Goal: Find specific page/section: Find specific page/section

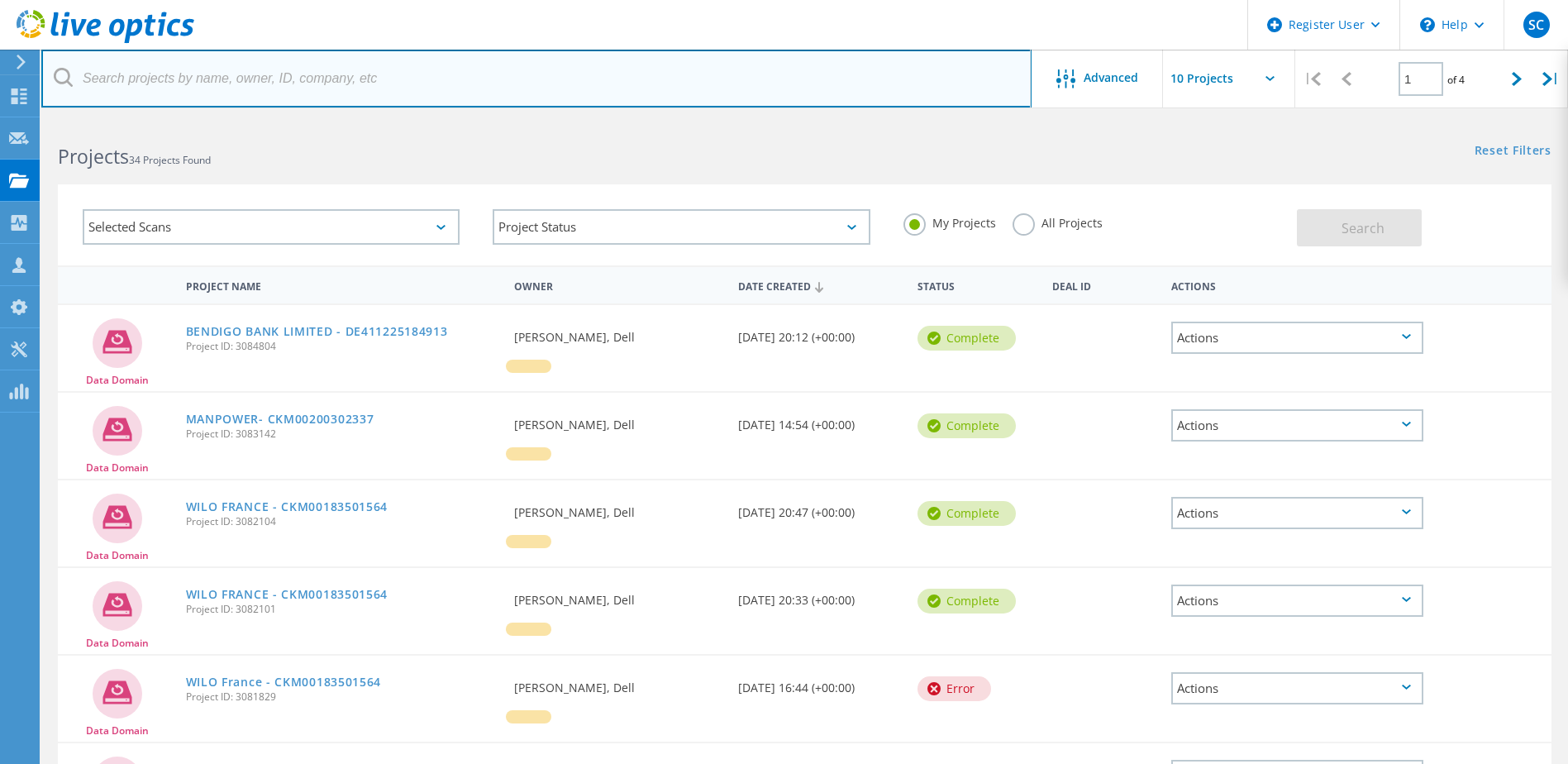
click at [264, 84] on input "text" at bounding box center [536, 78] width 990 height 58
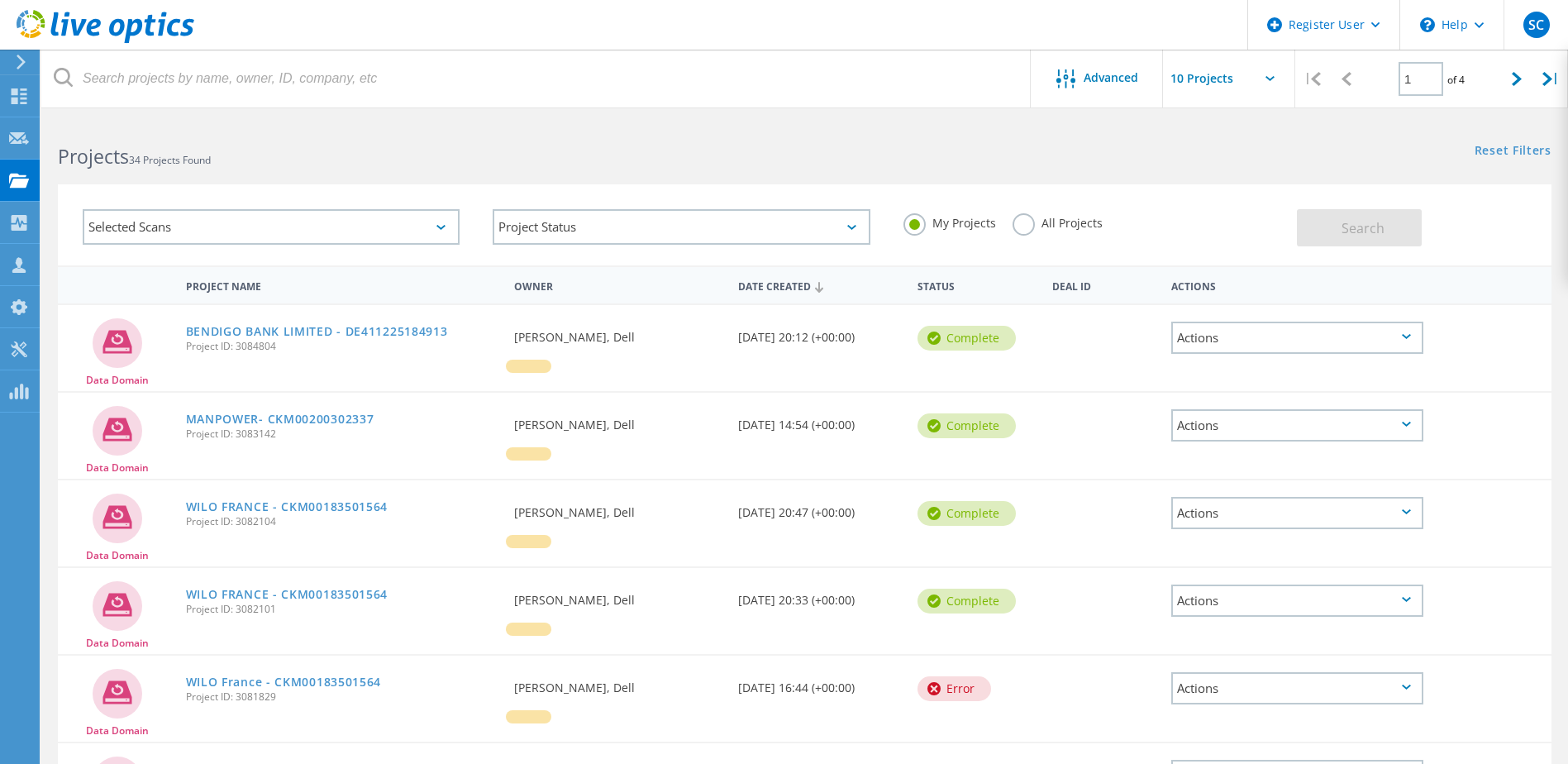
click at [424, 119] on html "Register User \n Help Explore Helpful Articles Contact Support SC Dell User Sum…" at bounding box center [784, 642] width 1568 height 1285
click at [16, 94] on use at bounding box center [19, 96] width 15 height 15
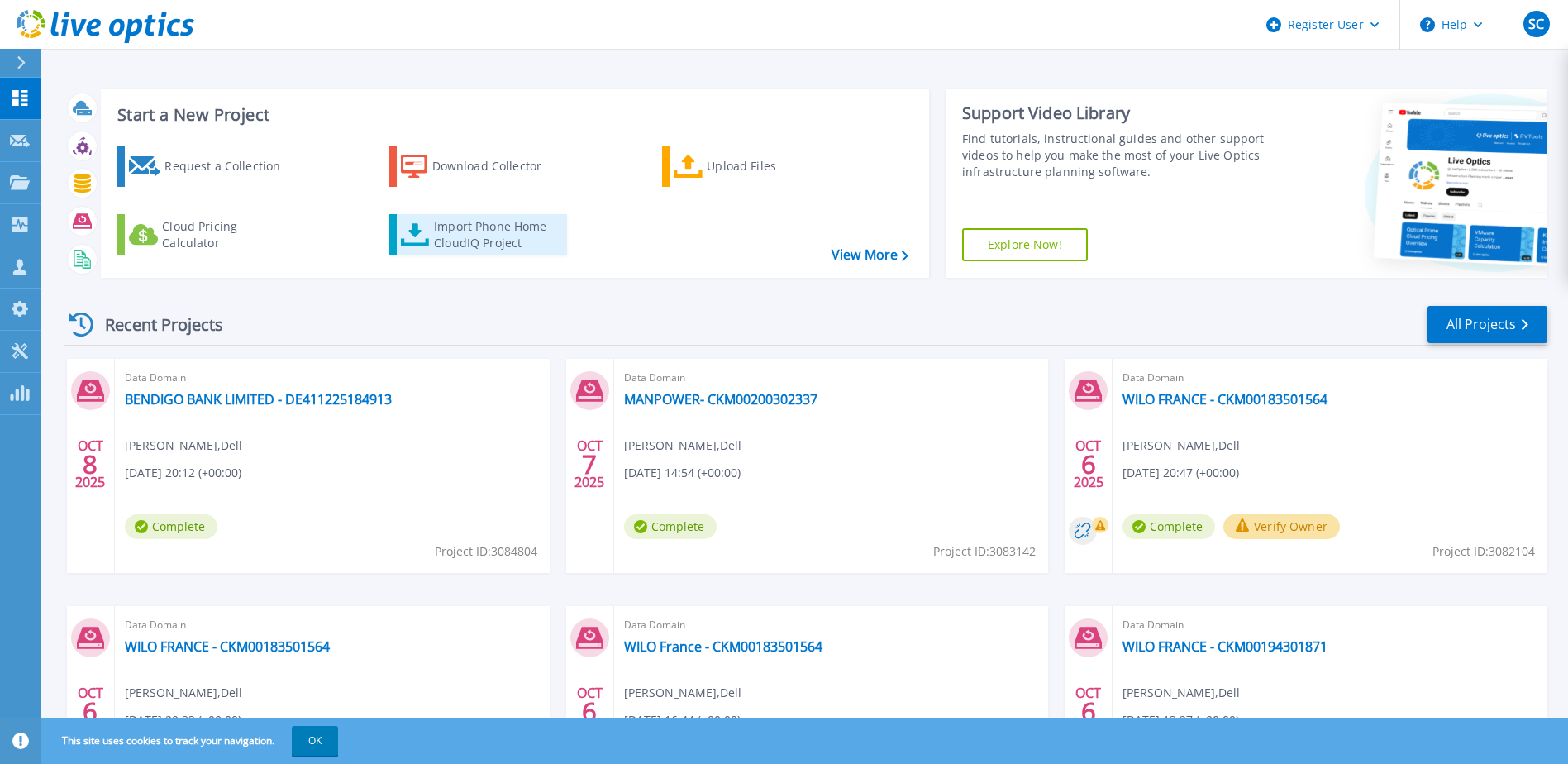
click at [506, 235] on div "Import Phone Home CloudIQ Project" at bounding box center [499, 234] width 129 height 33
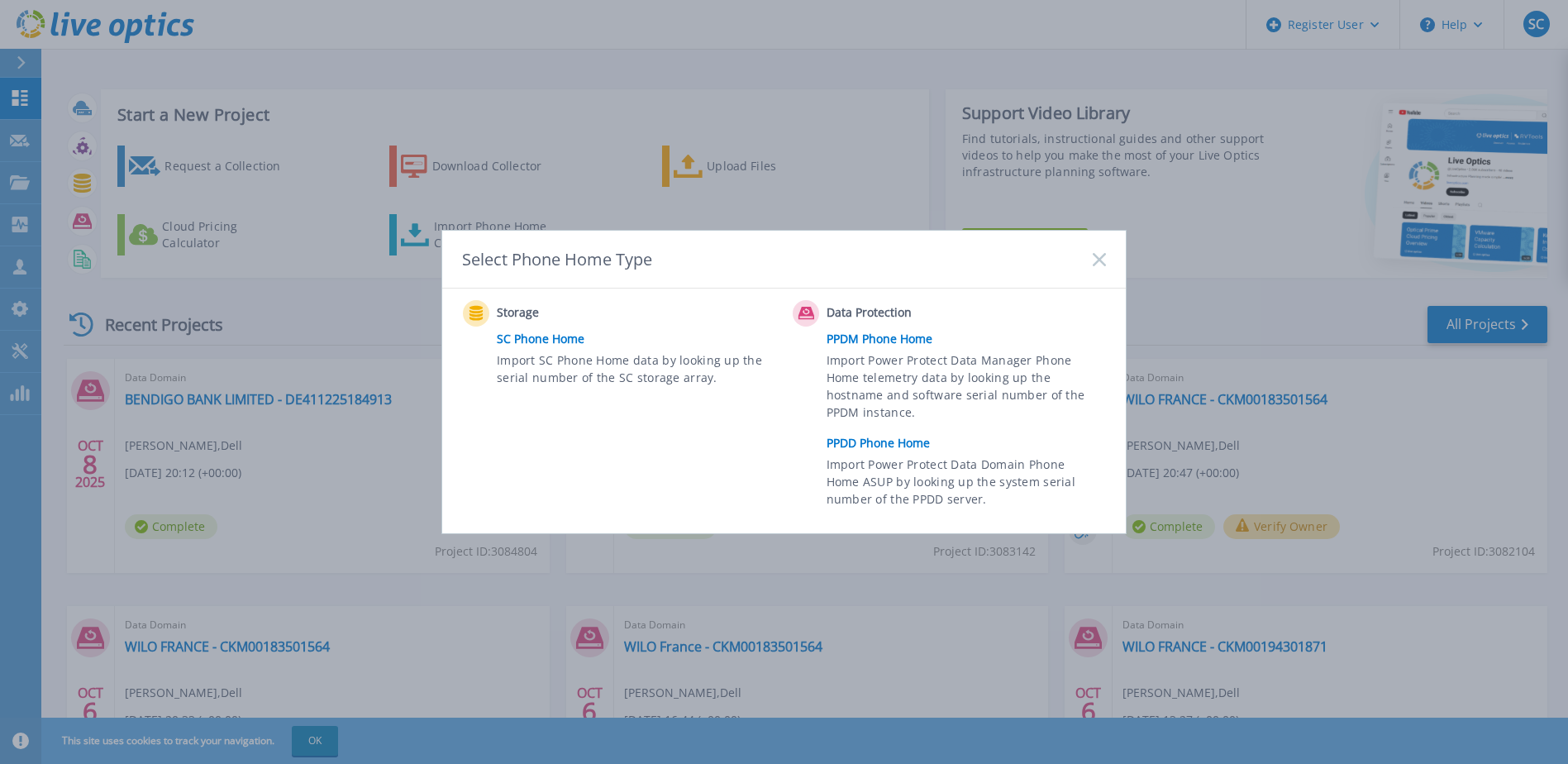
click at [852, 443] on link "PPDD Phone Home" at bounding box center [971, 443] width 288 height 25
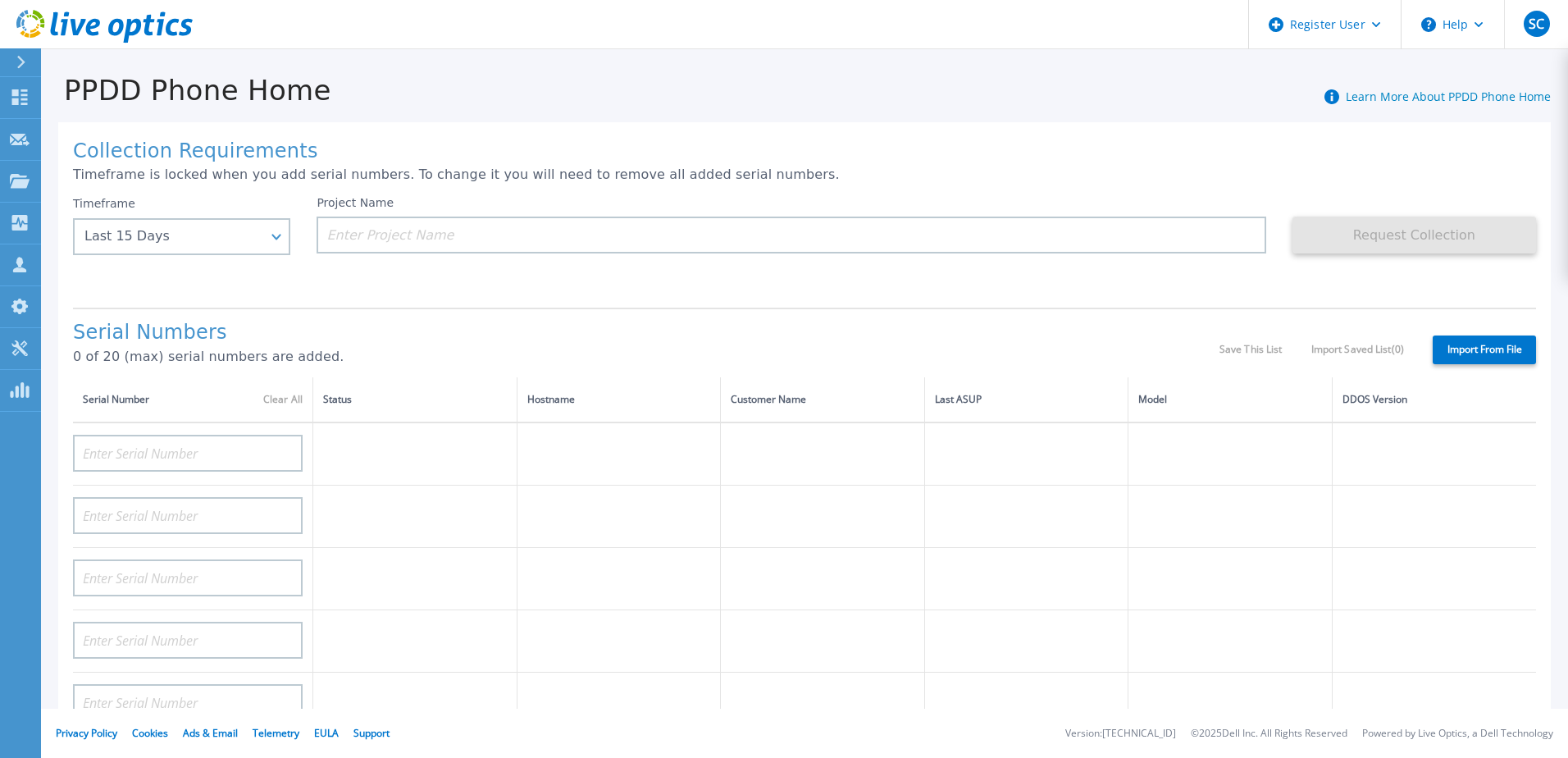
click at [662, 53] on div "PPDD Phone Home Learn More About PPDD Phone Home Collection Requirements Timefr…" at bounding box center [804, 346] width 1527 height 592
